Goal: Find specific page/section: Find specific page/section

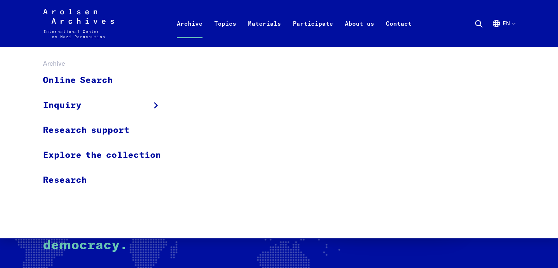
click at [192, 22] on link "Archive" at bounding box center [189, 32] width 37 height 29
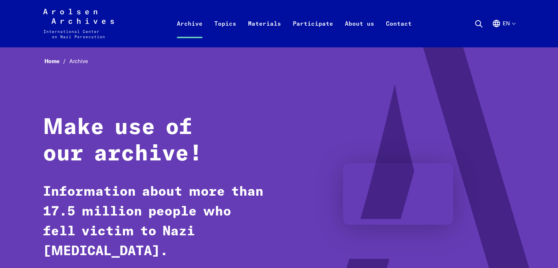
drag, startPoint x: 563, startPoint y: 13, endPoint x: 550, endPoint y: -20, distance: 35.4
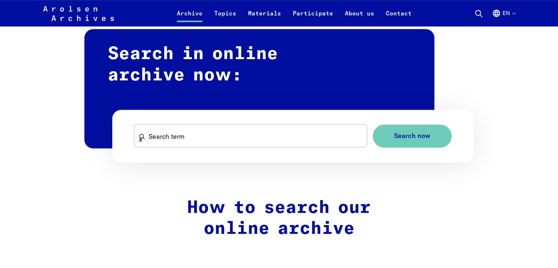
scroll to position [455, 0]
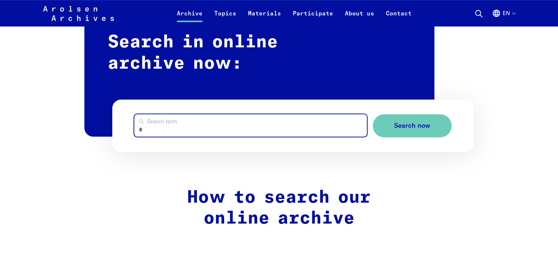
click at [232, 128] on input "Search term" at bounding box center [250, 125] width 232 height 22
type input "**********"
click at [373, 114] on button "Search now" at bounding box center [412, 125] width 79 height 23
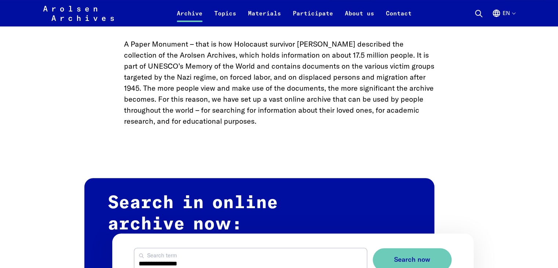
scroll to position [187, 0]
